Goal: Task Accomplishment & Management: Manage account settings

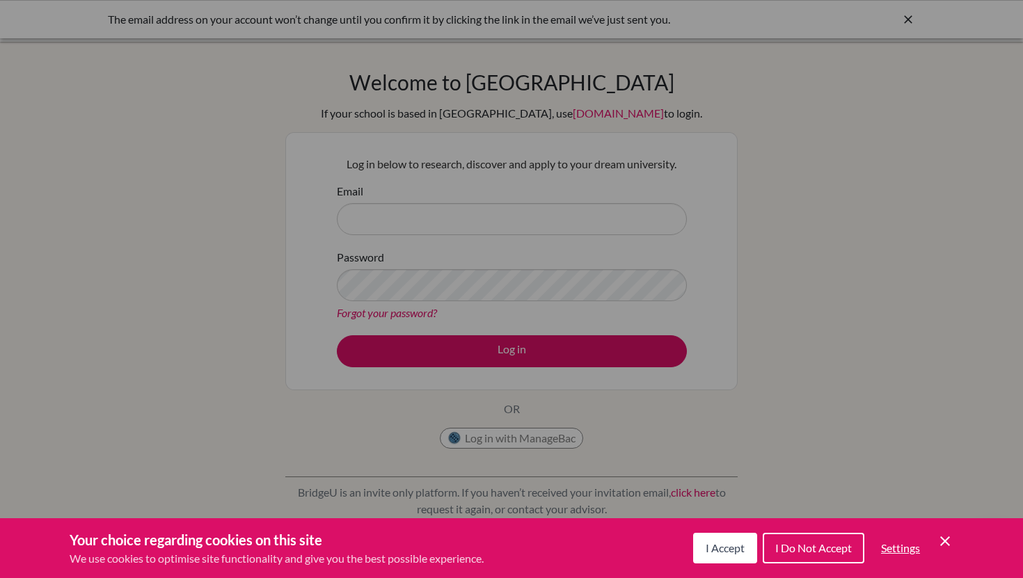
click at [951, 544] on icon "Cookie Control Close Icon" at bounding box center [945, 541] width 17 height 17
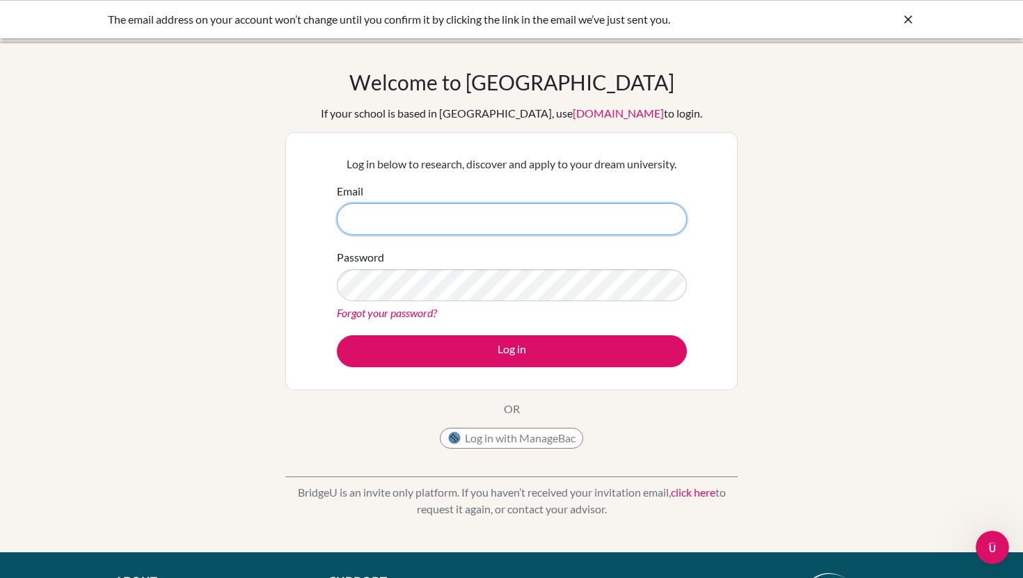
click at [379, 221] on input "Email" at bounding box center [512, 219] width 350 height 32
type input "m7296@students.eischools.ae"
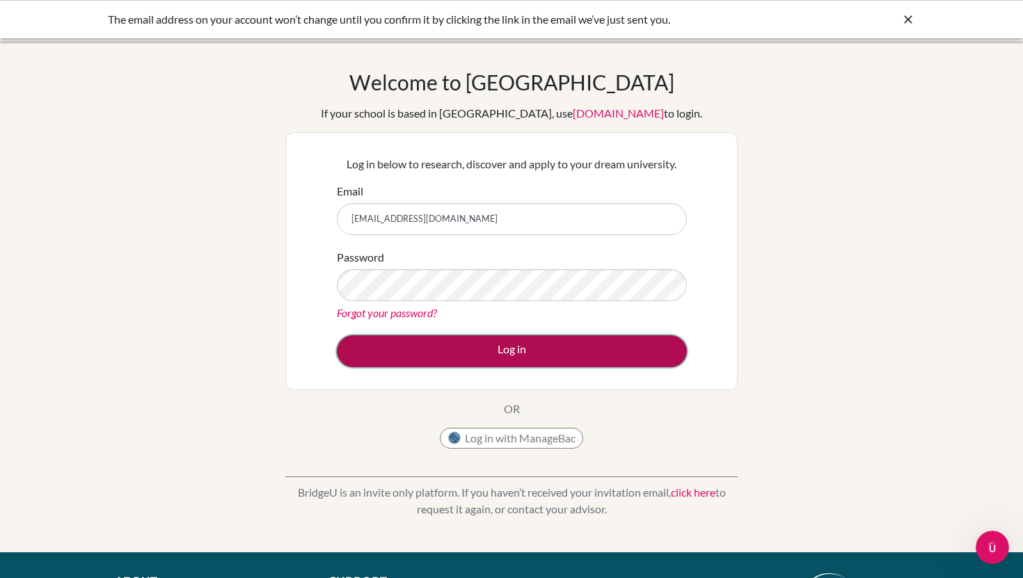
click at [441, 350] on button "Log in" at bounding box center [512, 351] width 350 height 32
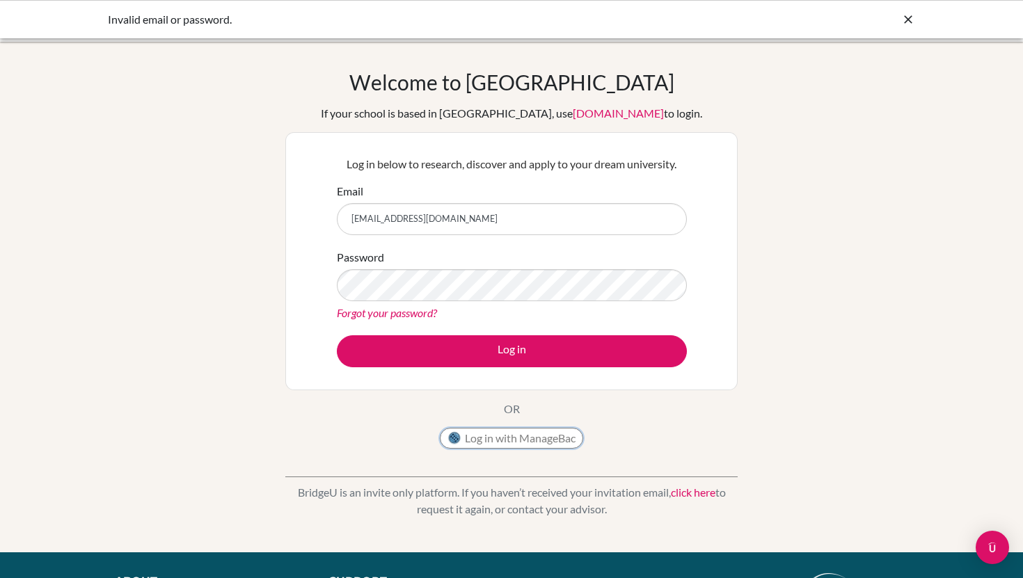
click at [485, 434] on button "Log in with ManageBac" at bounding box center [511, 438] width 143 height 21
type input "rosalinda.shafik@gmail.com"
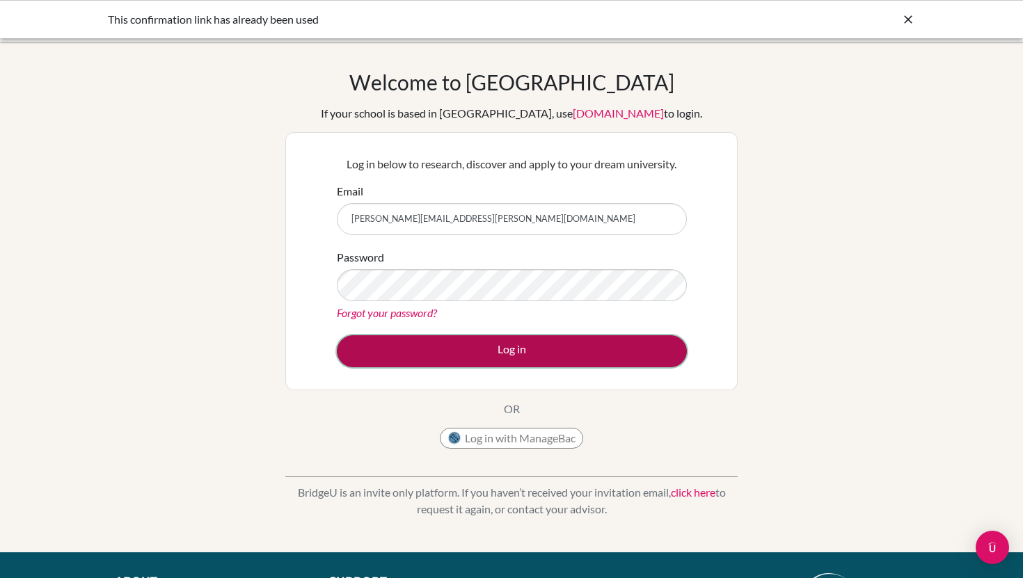
click at [425, 349] on button "Log in" at bounding box center [512, 351] width 350 height 32
